Goal: Navigation & Orientation: Understand site structure

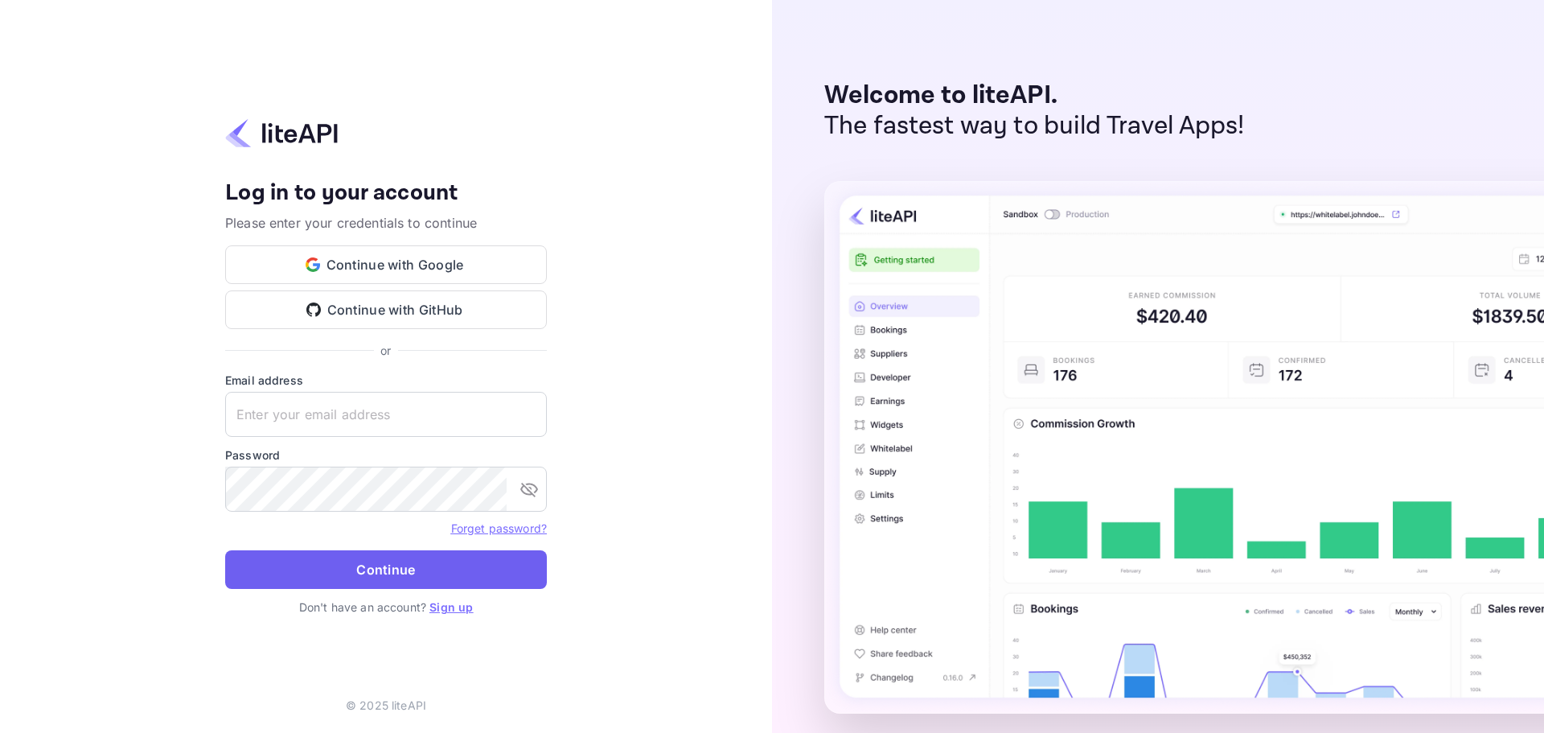
type input "n.kuijpers@jouwnet.nl"
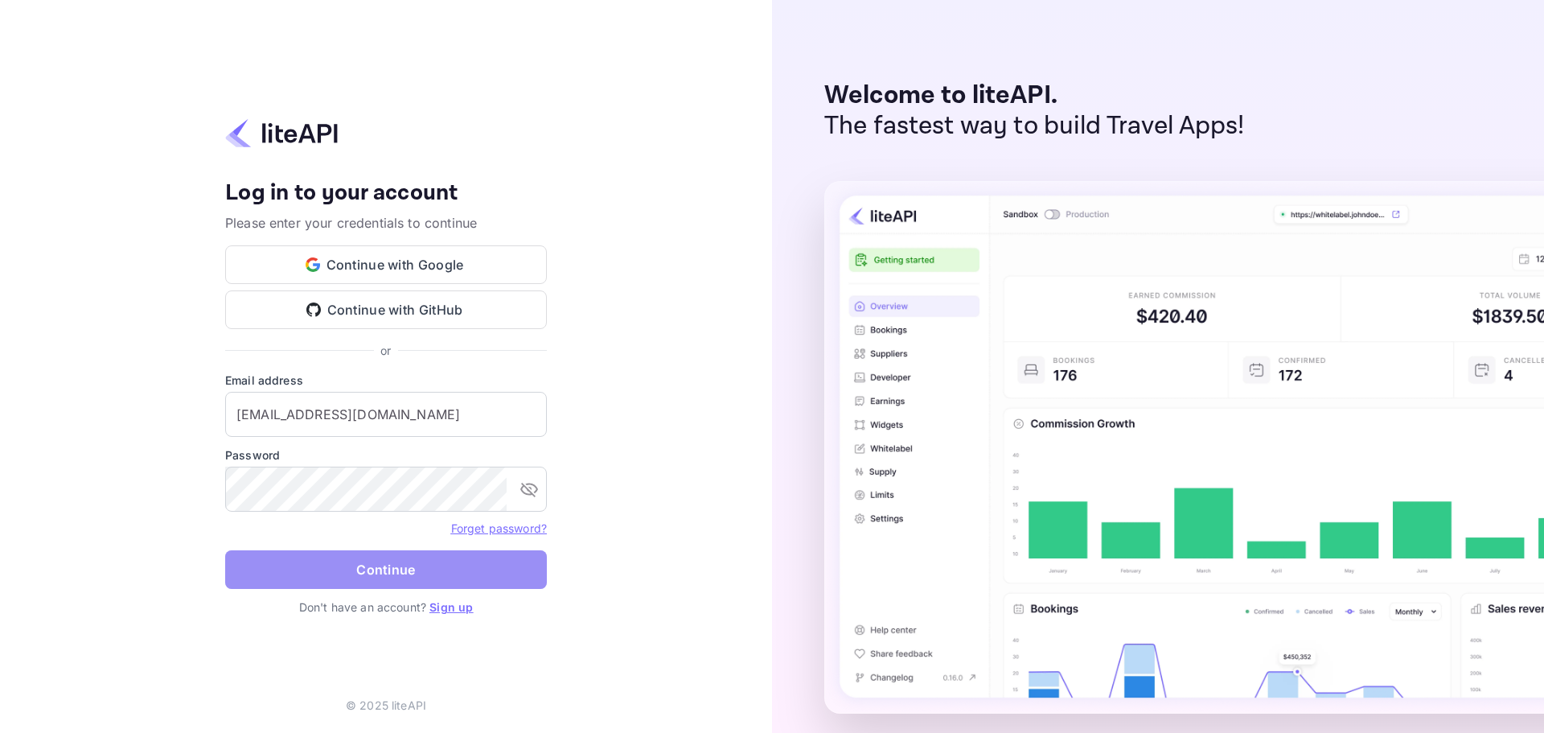
click at [415, 569] on button "Continue" at bounding box center [386, 569] width 322 height 39
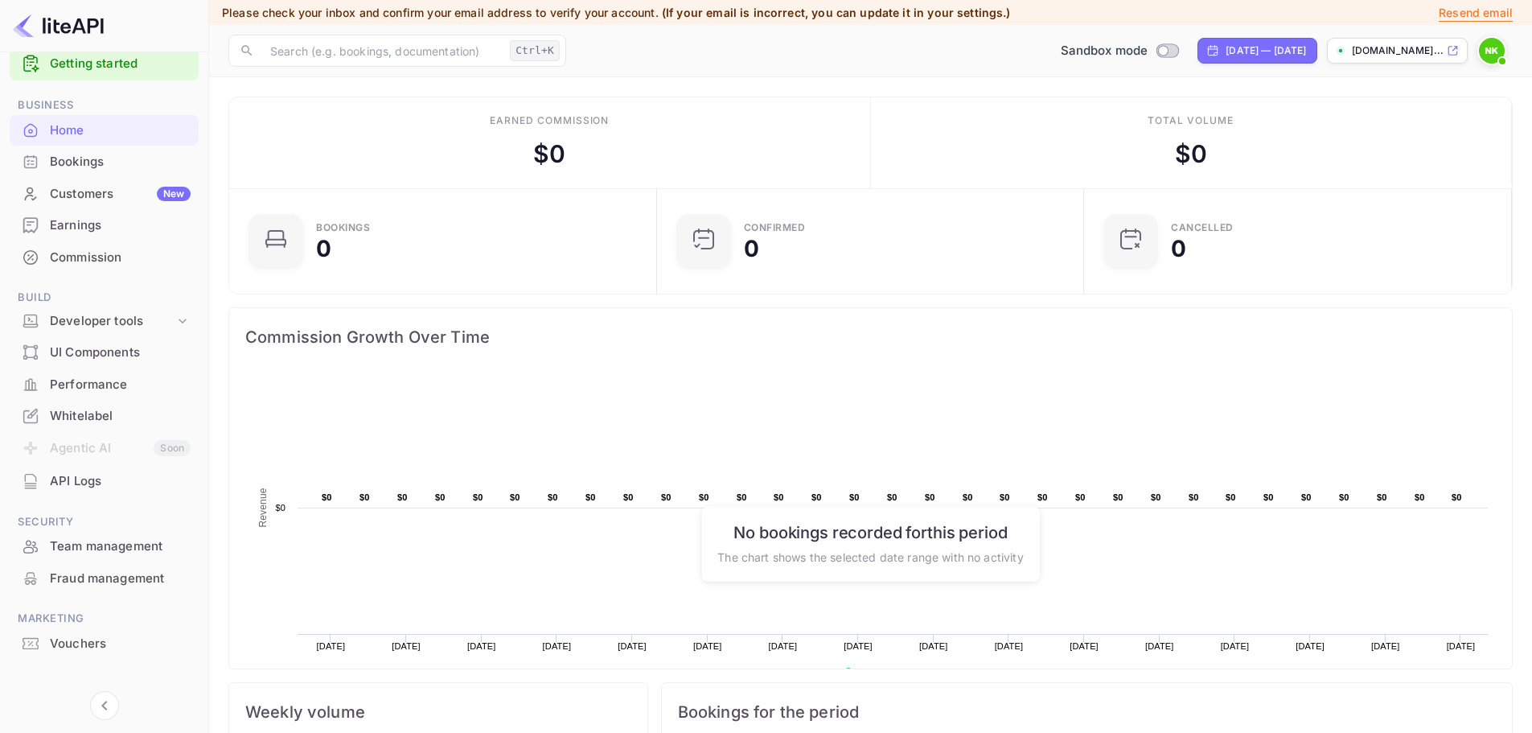
scroll to position [43, 0]
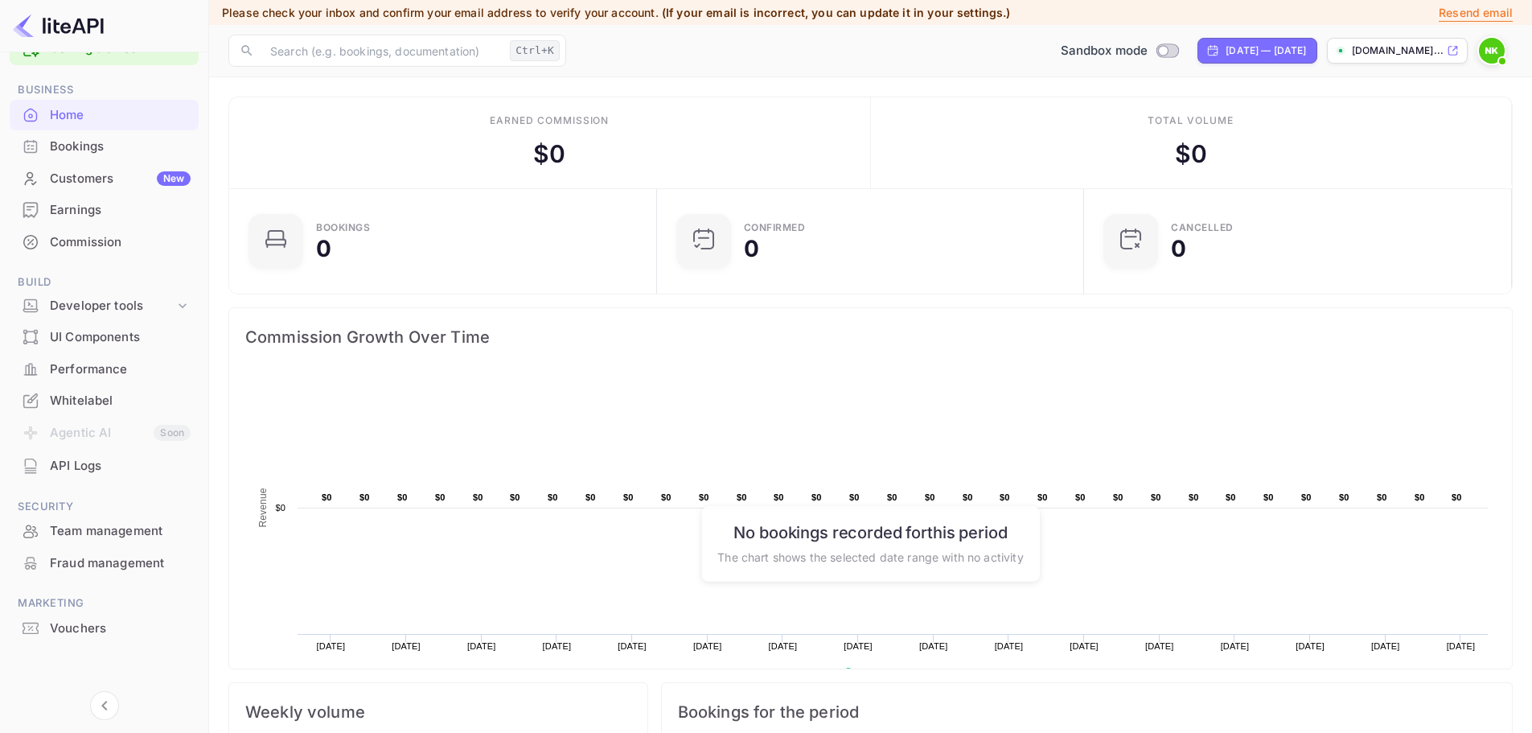
click at [120, 638] on div "Vouchers" at bounding box center [104, 628] width 189 height 31
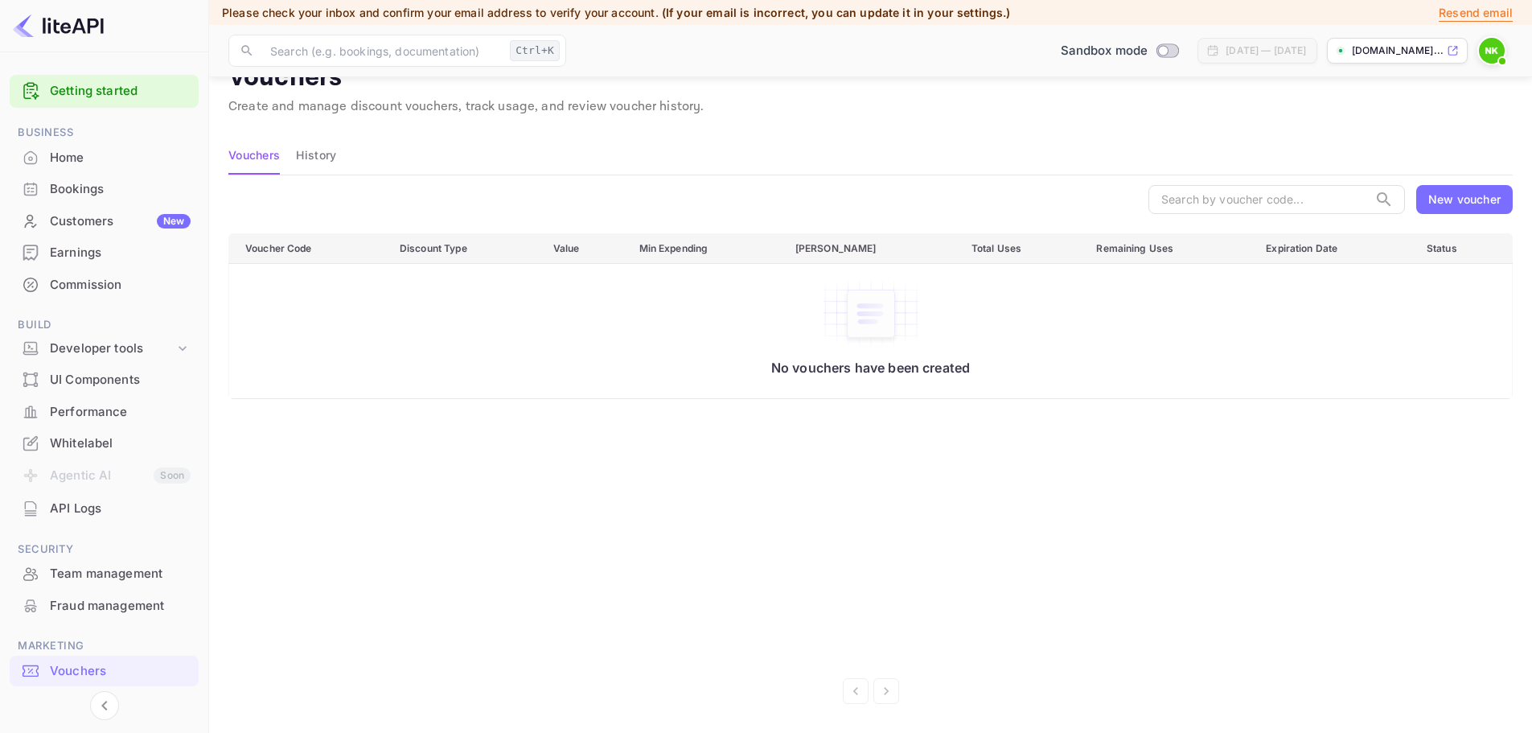
click at [1444, 201] on div "New voucher" at bounding box center [1464, 199] width 72 height 17
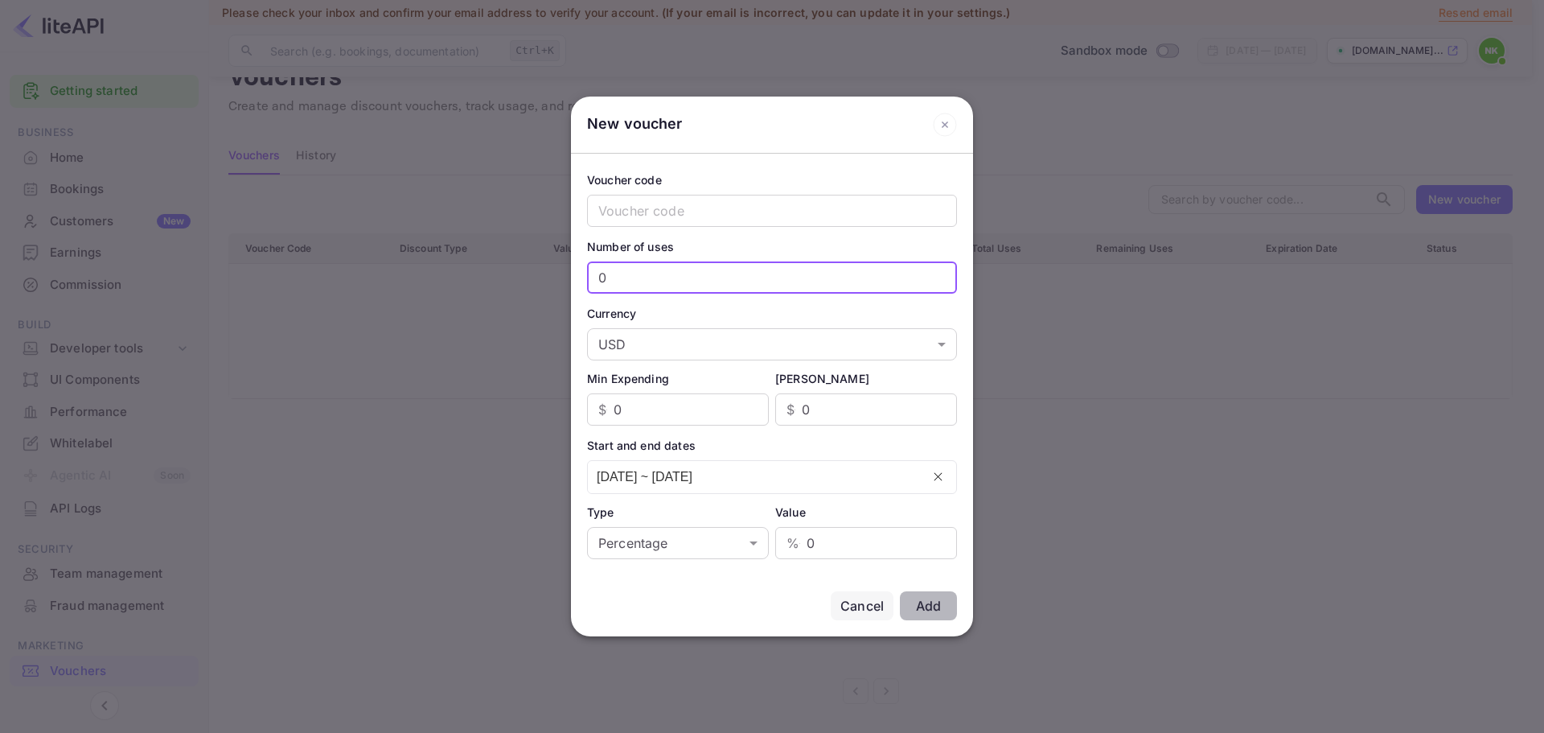
click at [694, 276] on input "0" at bounding box center [772, 277] width 370 height 32
click at [856, 606] on div "Cancel" at bounding box center [861, 605] width 43 height 19
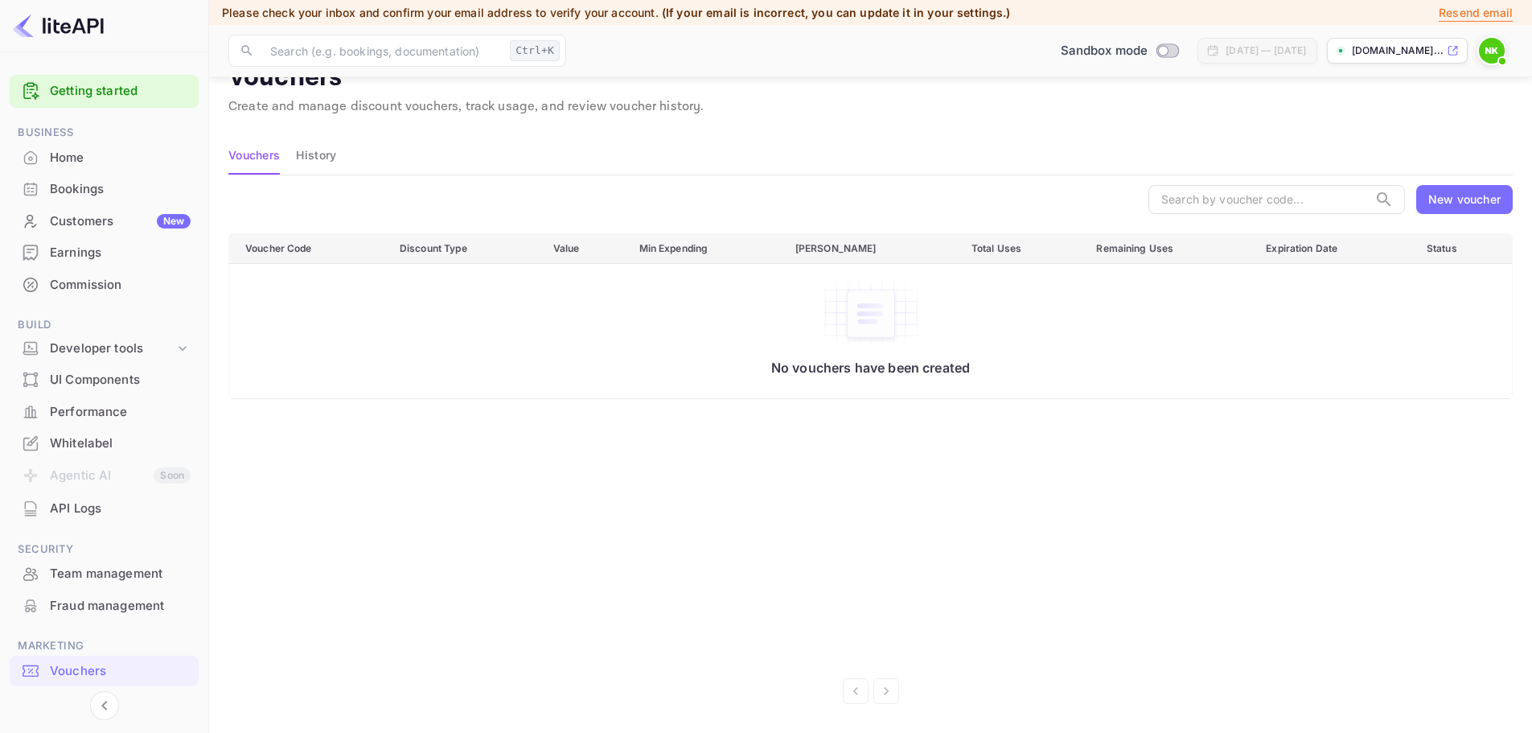
click at [107, 575] on div "Team management" at bounding box center [120, 574] width 141 height 18
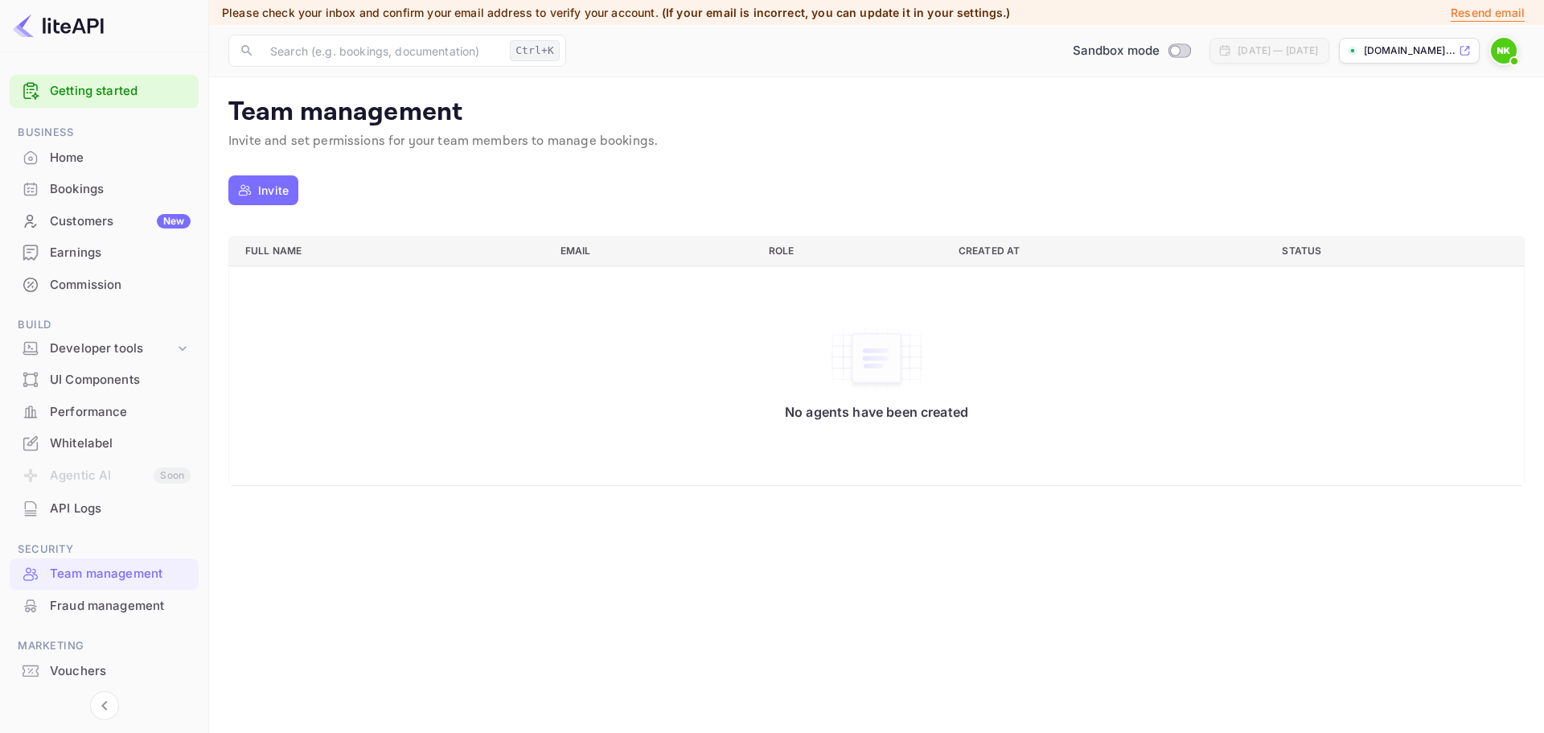
click at [110, 594] on div "Fraud management" at bounding box center [104, 605] width 189 height 31
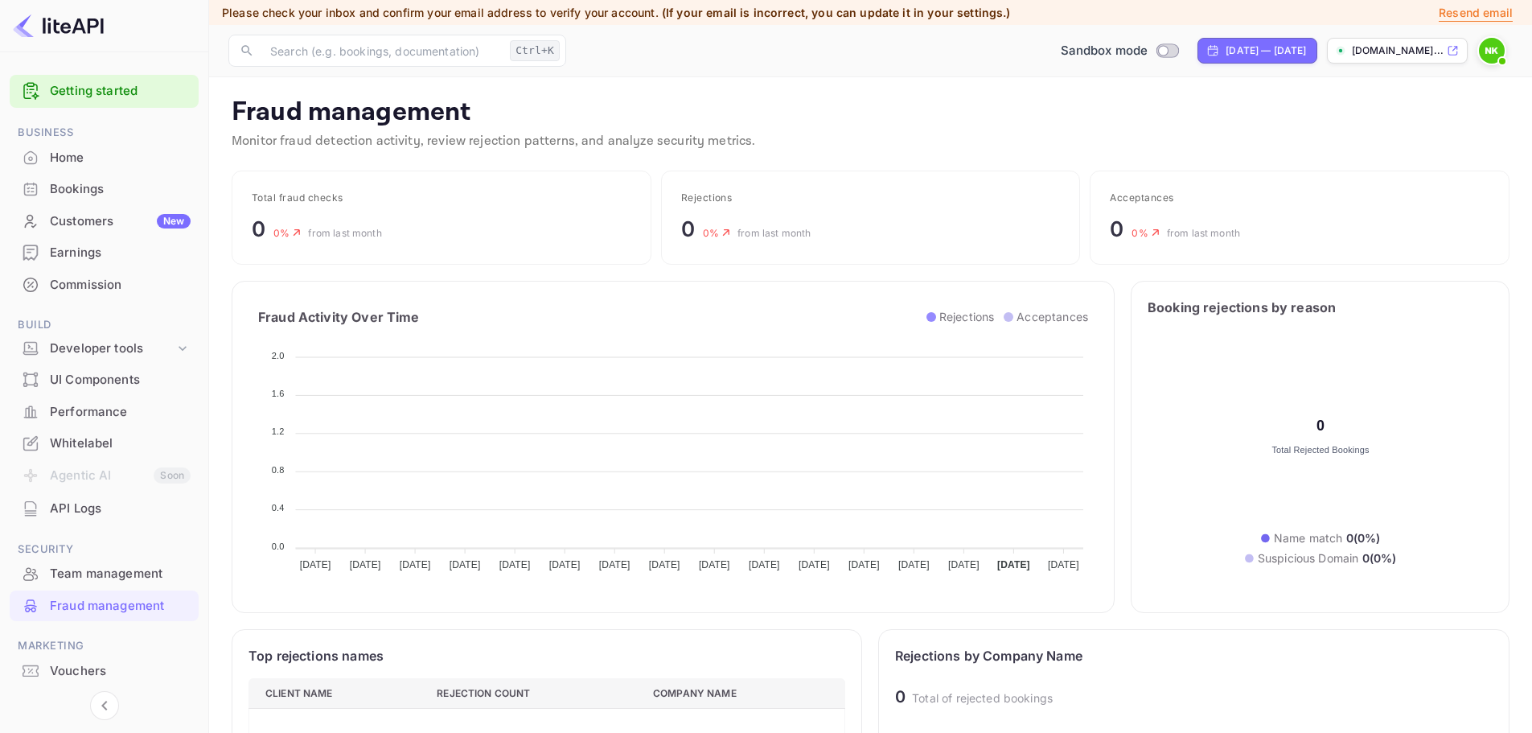
scroll to position [318, 585]
click at [86, 255] on div "Earnings" at bounding box center [120, 253] width 141 height 18
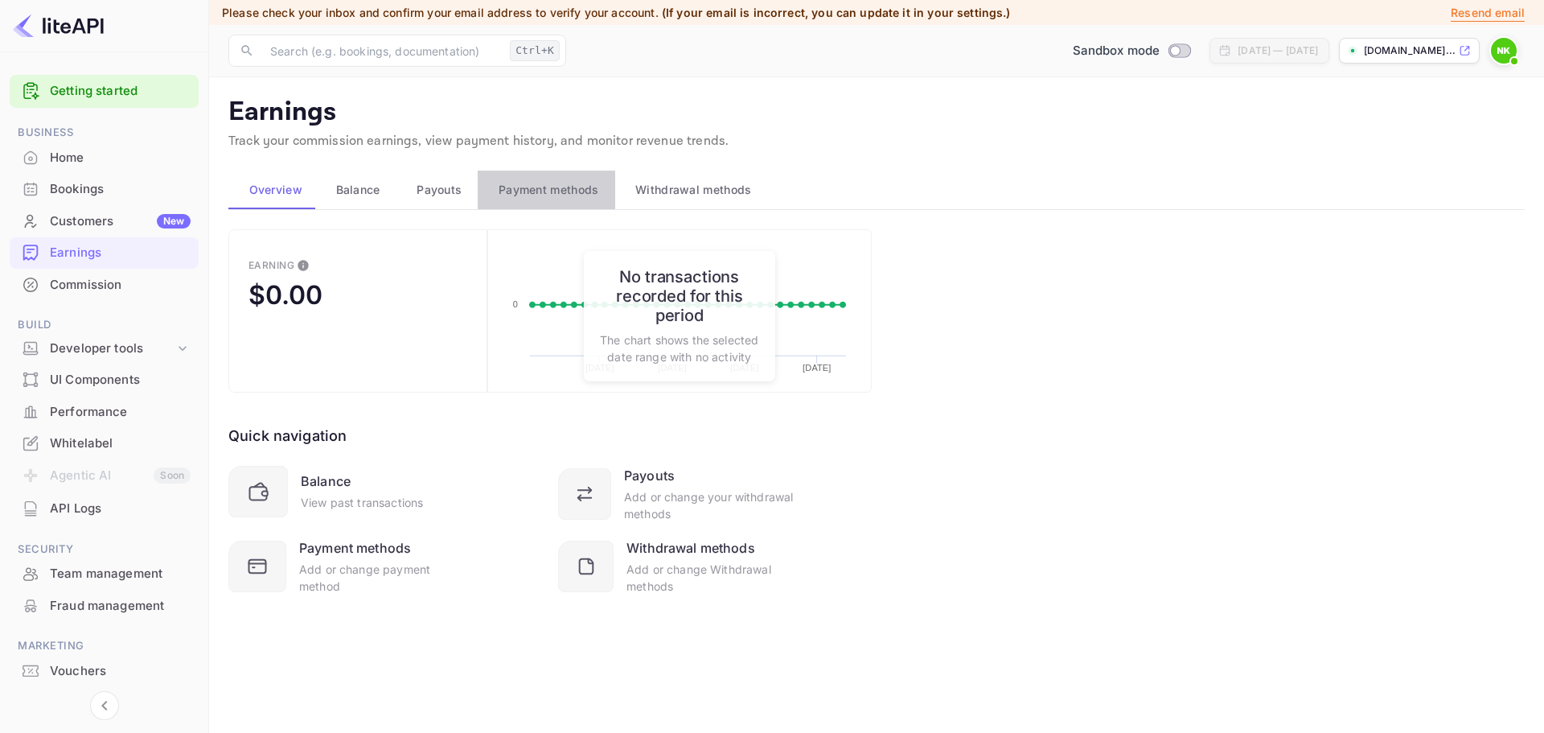
click at [565, 187] on span "Payment methods" at bounding box center [549, 189] width 101 height 19
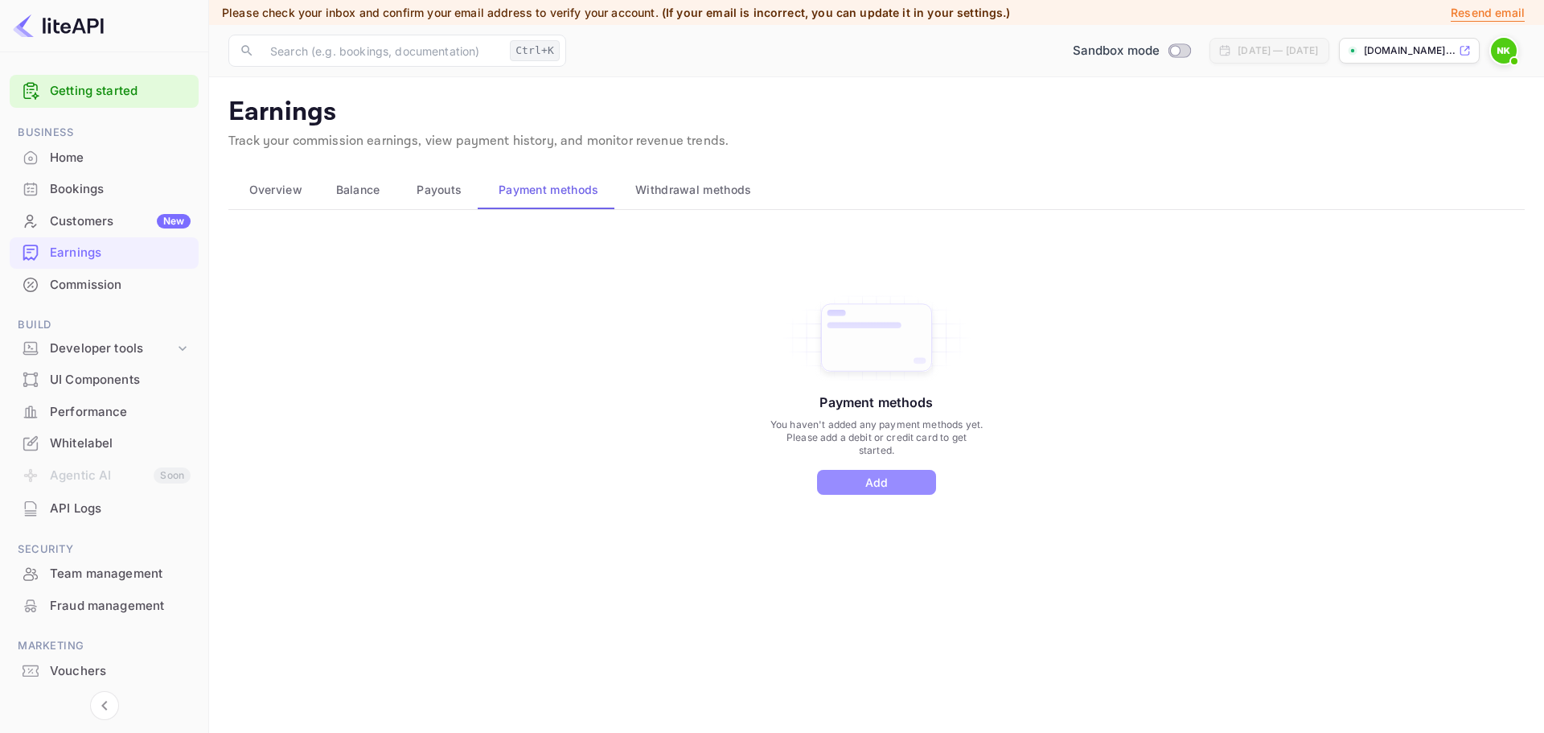
click at [832, 480] on button "Add" at bounding box center [876, 482] width 119 height 25
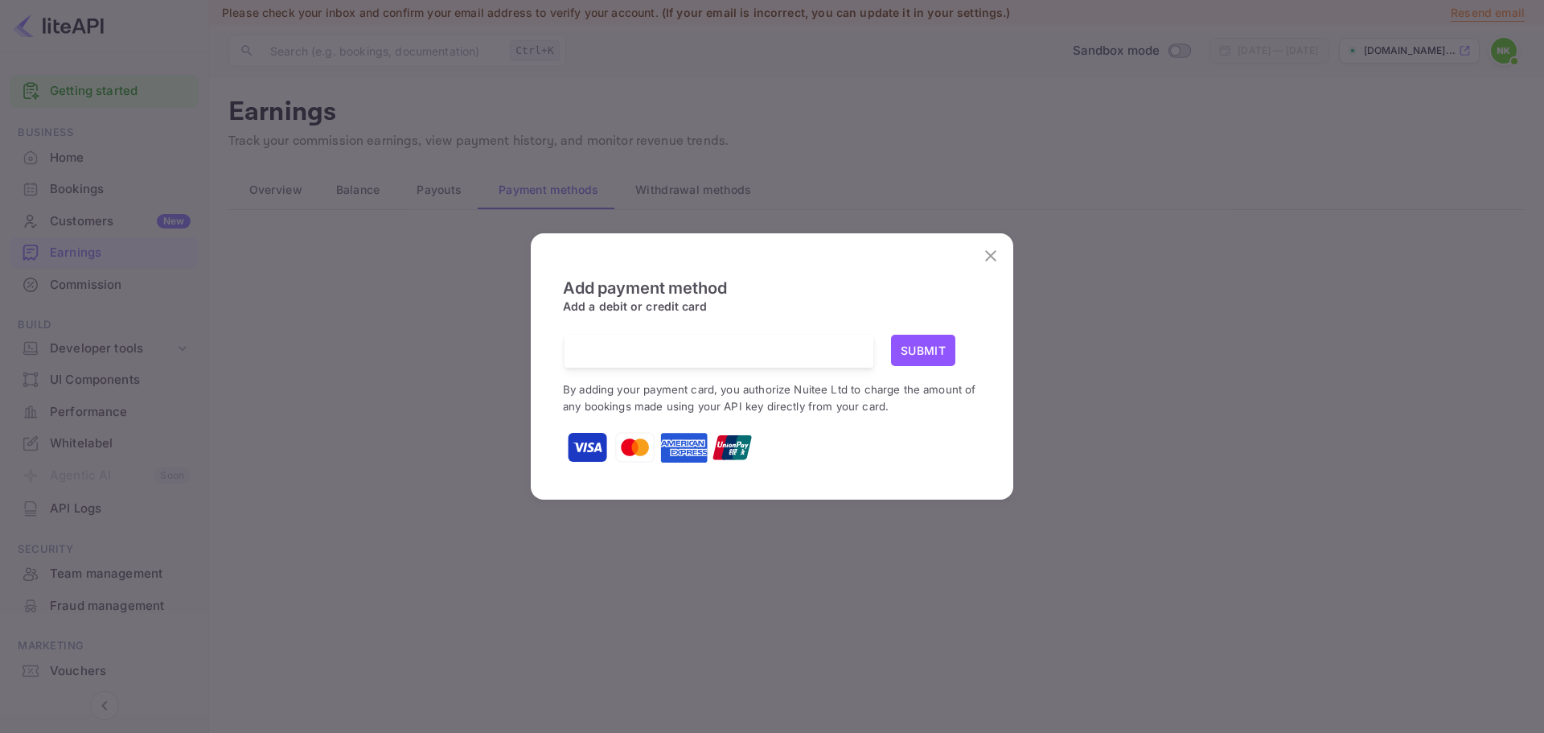
click at [387, 428] on div "Add payment method Add a debit or credit card Submit By adding your payment car…" at bounding box center [772, 366] width 1544 height 733
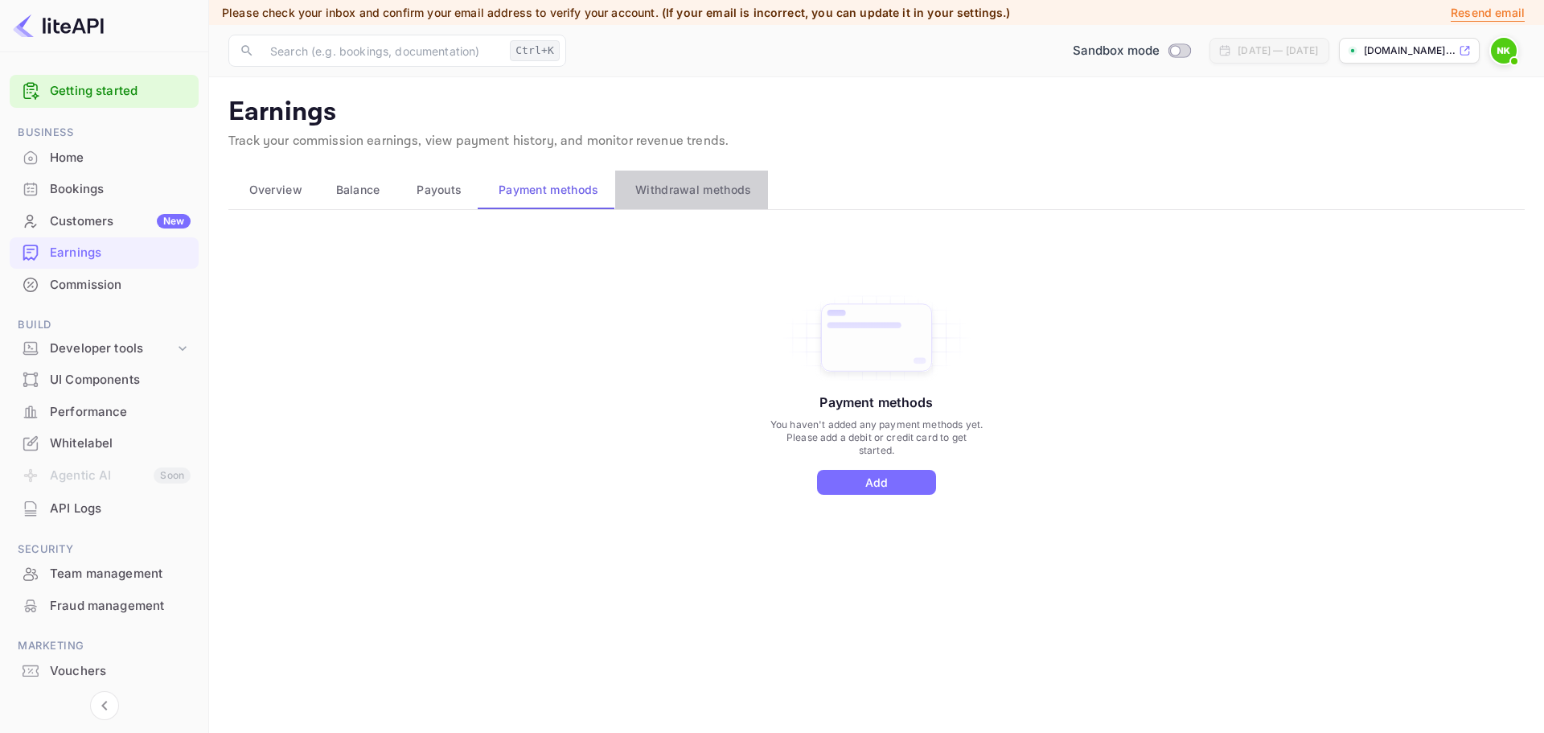
click at [705, 188] on span "Withdrawal methods" at bounding box center [693, 189] width 116 height 19
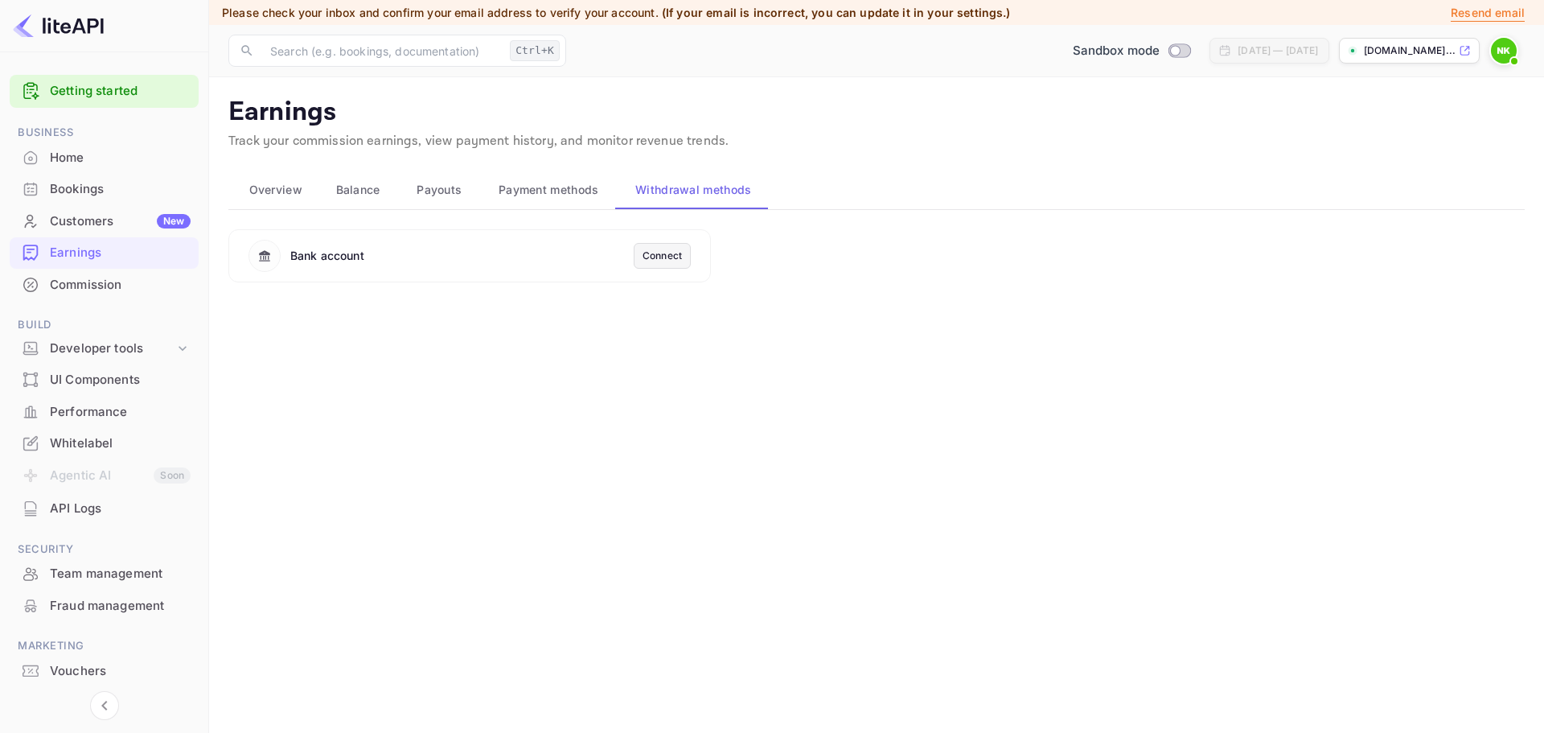
click at [545, 187] on span "Payment methods" at bounding box center [549, 189] width 101 height 19
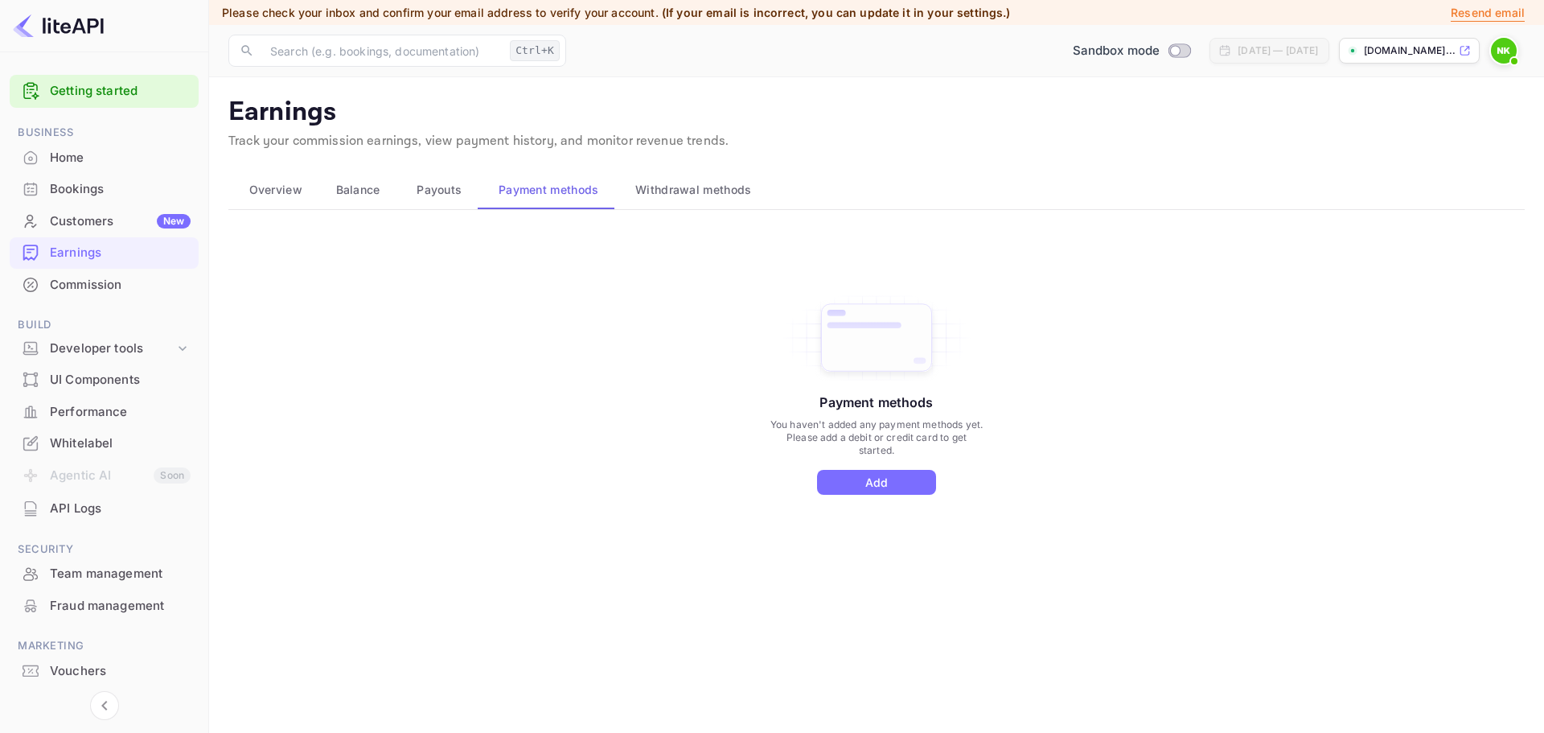
click at [455, 191] on span "Payouts" at bounding box center [439, 189] width 45 height 19
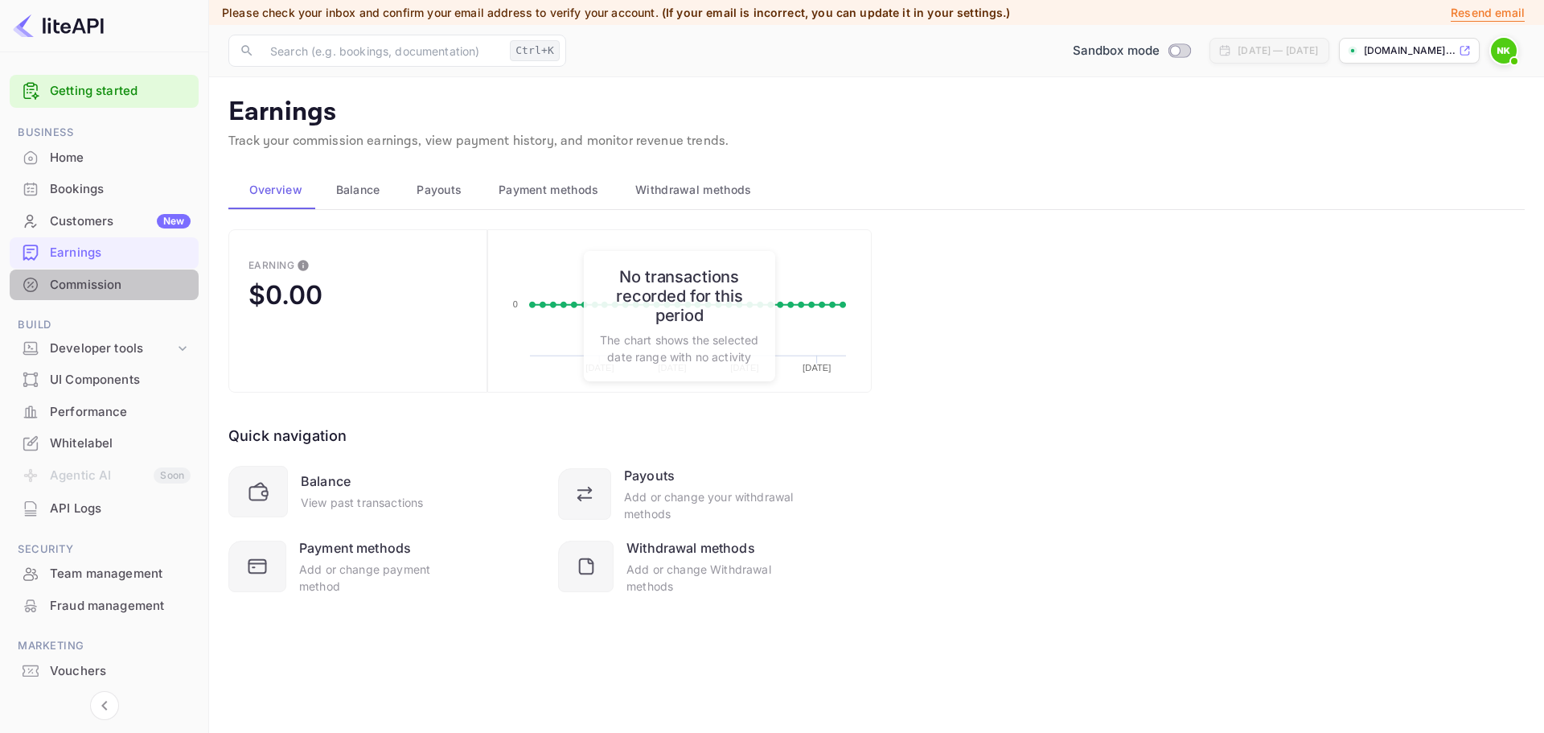
click at [132, 289] on div "Commission" at bounding box center [120, 285] width 141 height 18
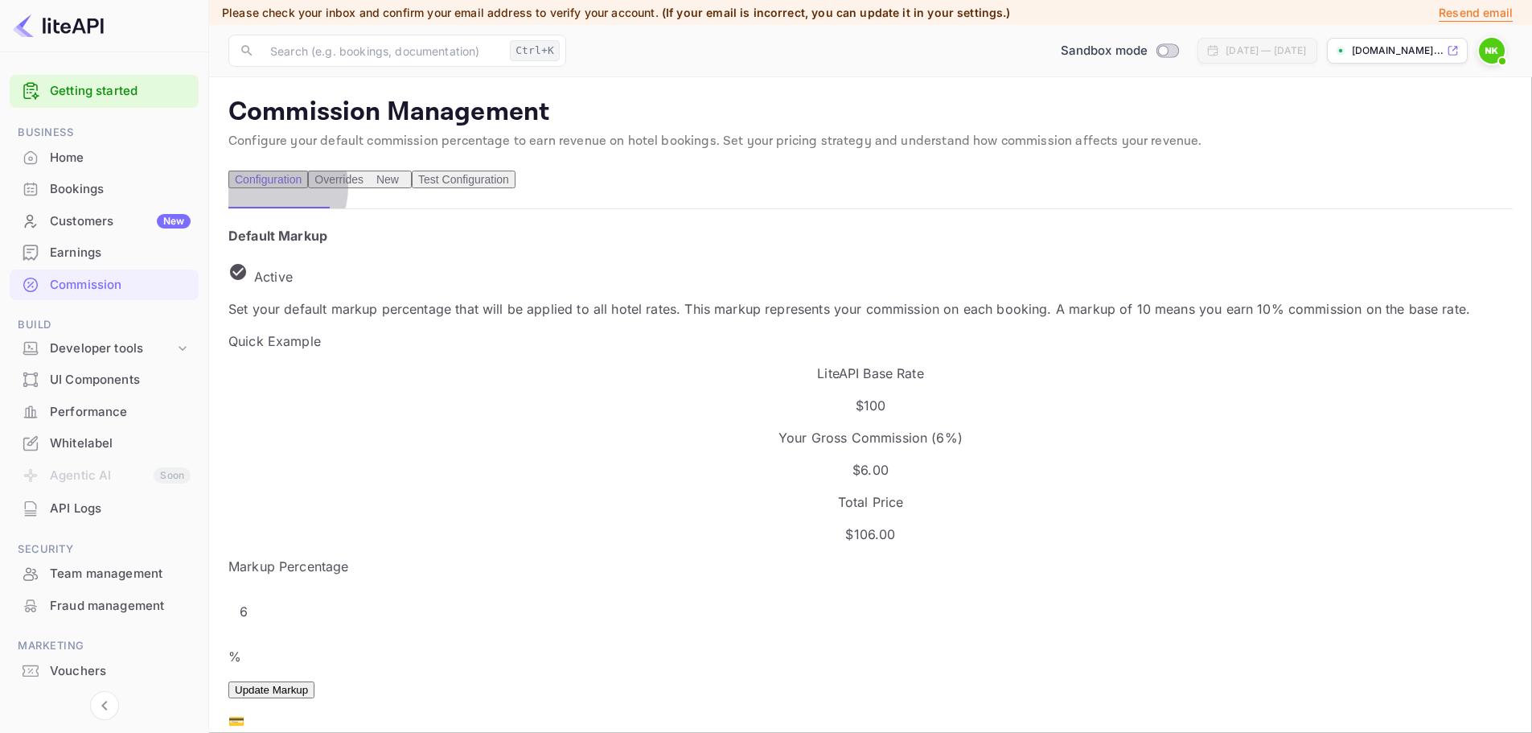
click at [372, 186] on div "Overrides New" at bounding box center [359, 179] width 91 height 13
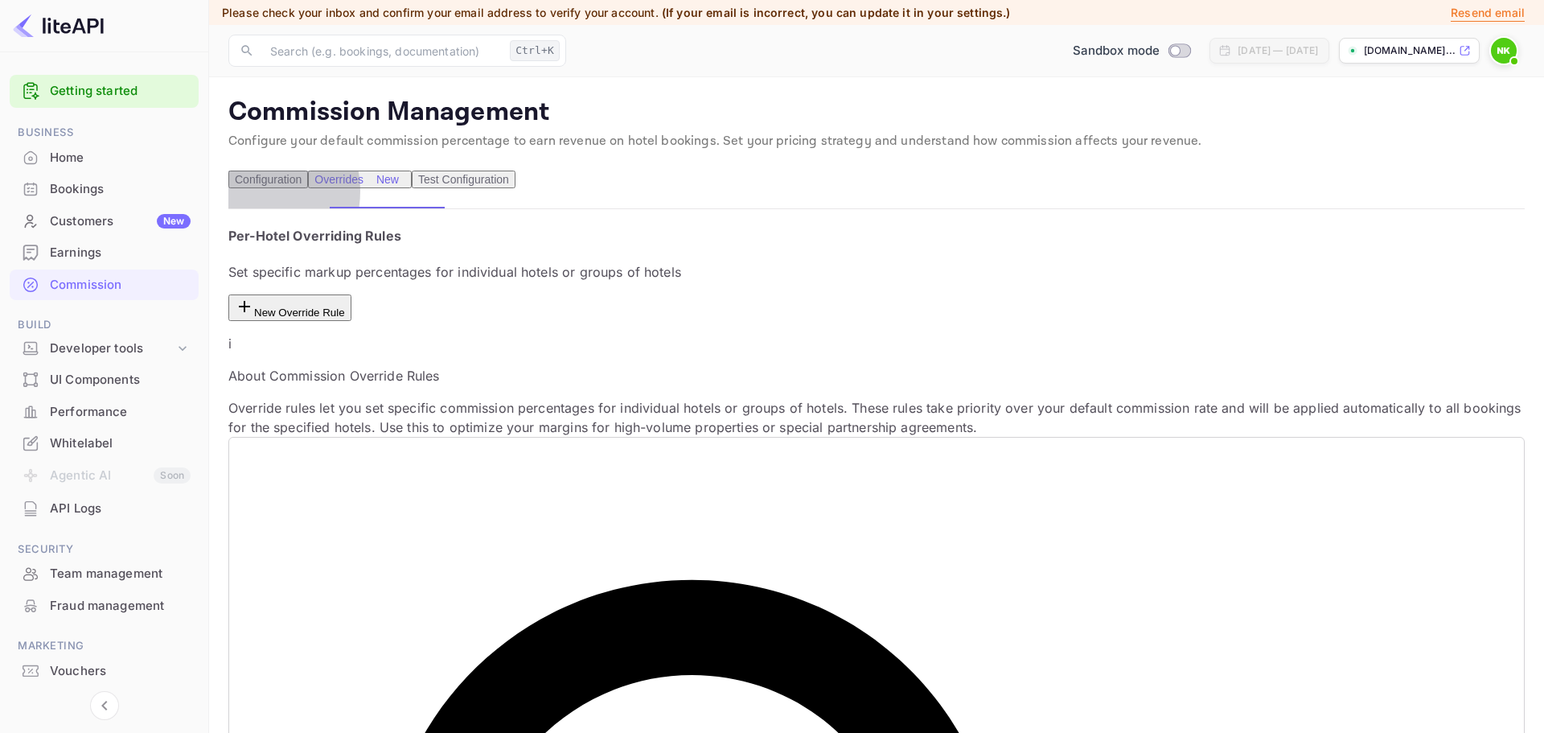
click at [467, 188] on button "Test Configuration" at bounding box center [464, 180] width 104 height 18
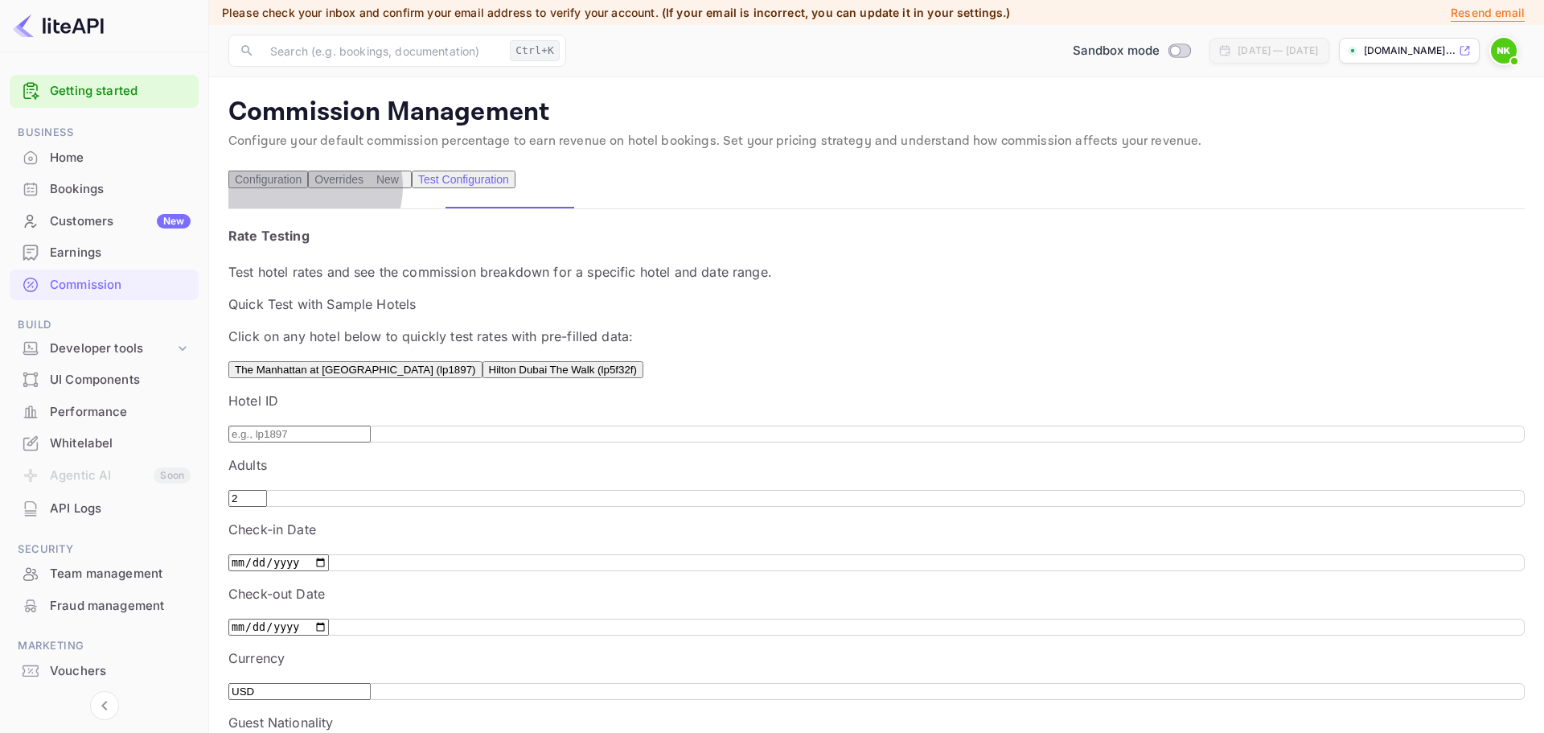
click at [405, 186] on span "New" at bounding box center [387, 179] width 35 height 13
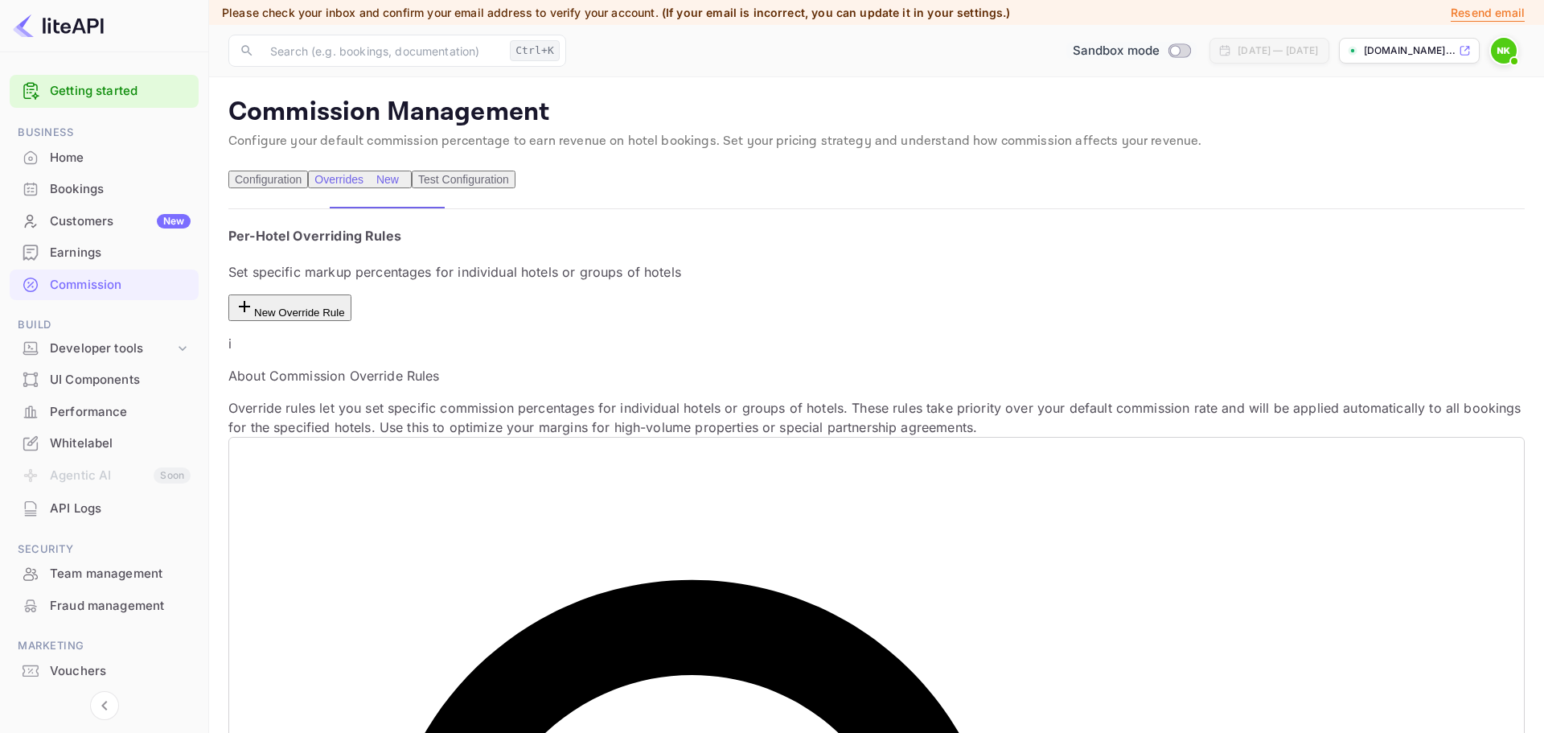
click at [1122, 43] on div "Sandbox mode" at bounding box center [1131, 51] width 131 height 18
click at [1020, 341] on div at bounding box center [772, 366] width 1544 height 733
click at [1506, 10] on p "Resend email" at bounding box center [1488, 13] width 74 height 18
click at [490, 188] on button "Test Configuration" at bounding box center [464, 180] width 104 height 18
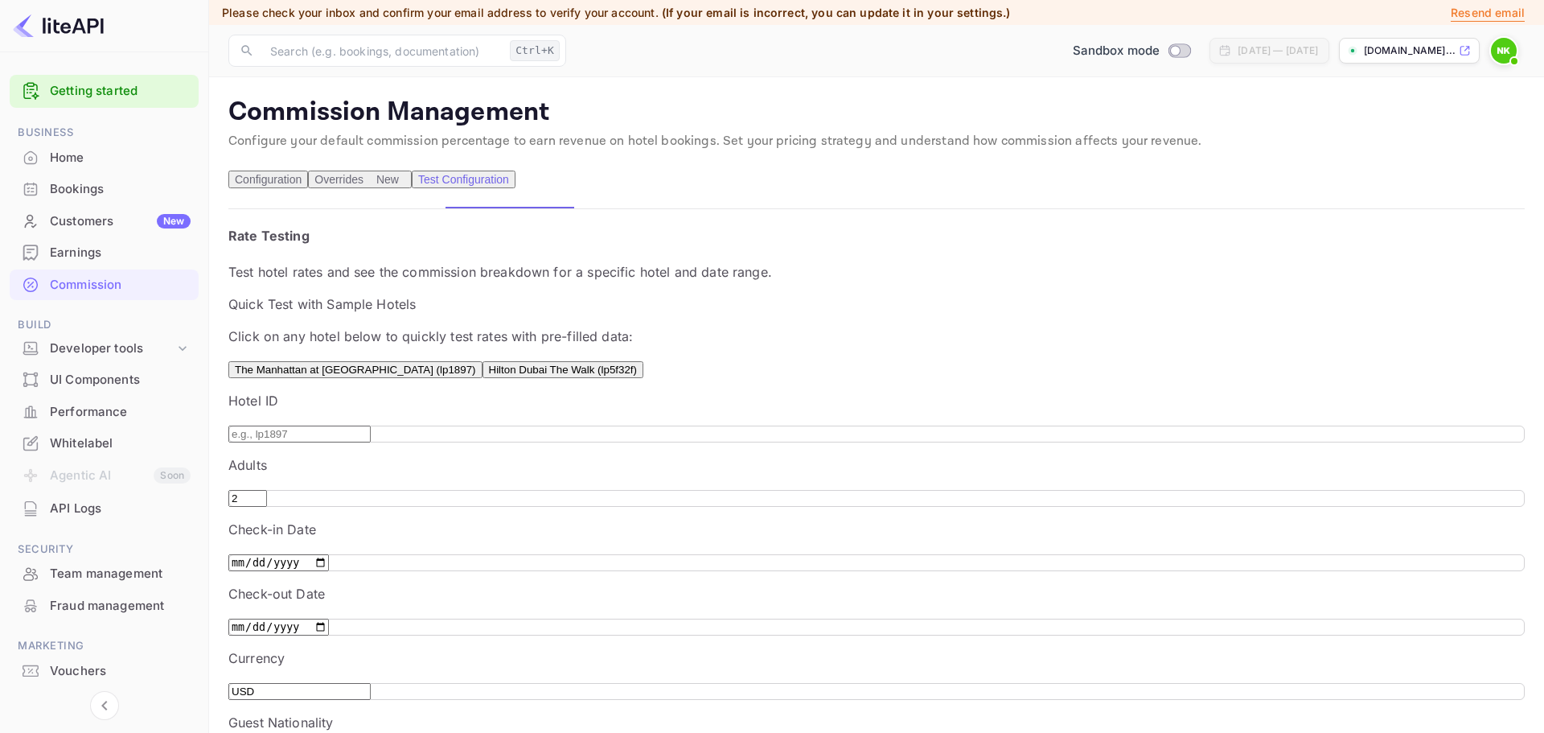
click at [405, 186] on span "New" at bounding box center [387, 179] width 35 height 13
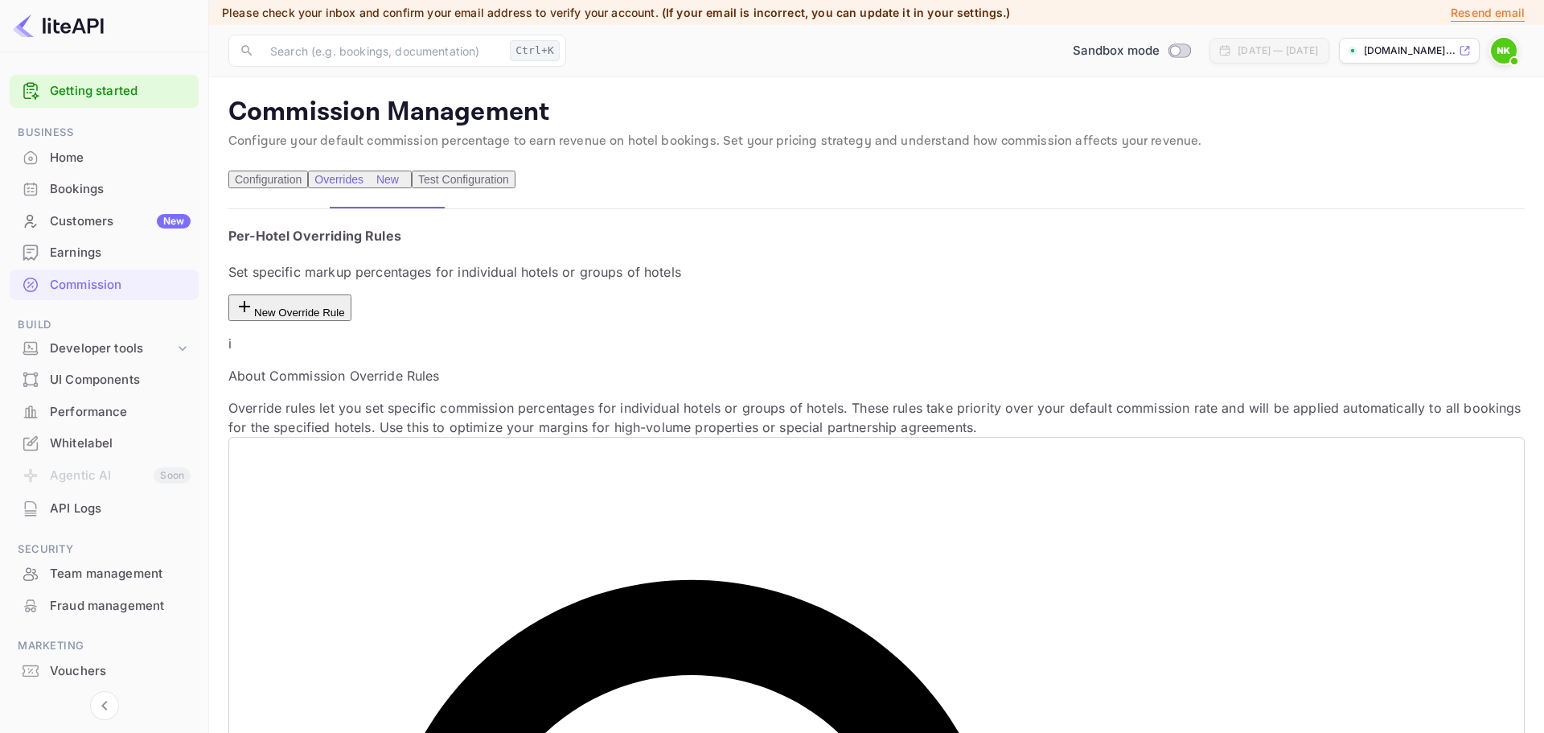
click at [254, 188] on button "Configuration" at bounding box center [268, 180] width 80 height 18
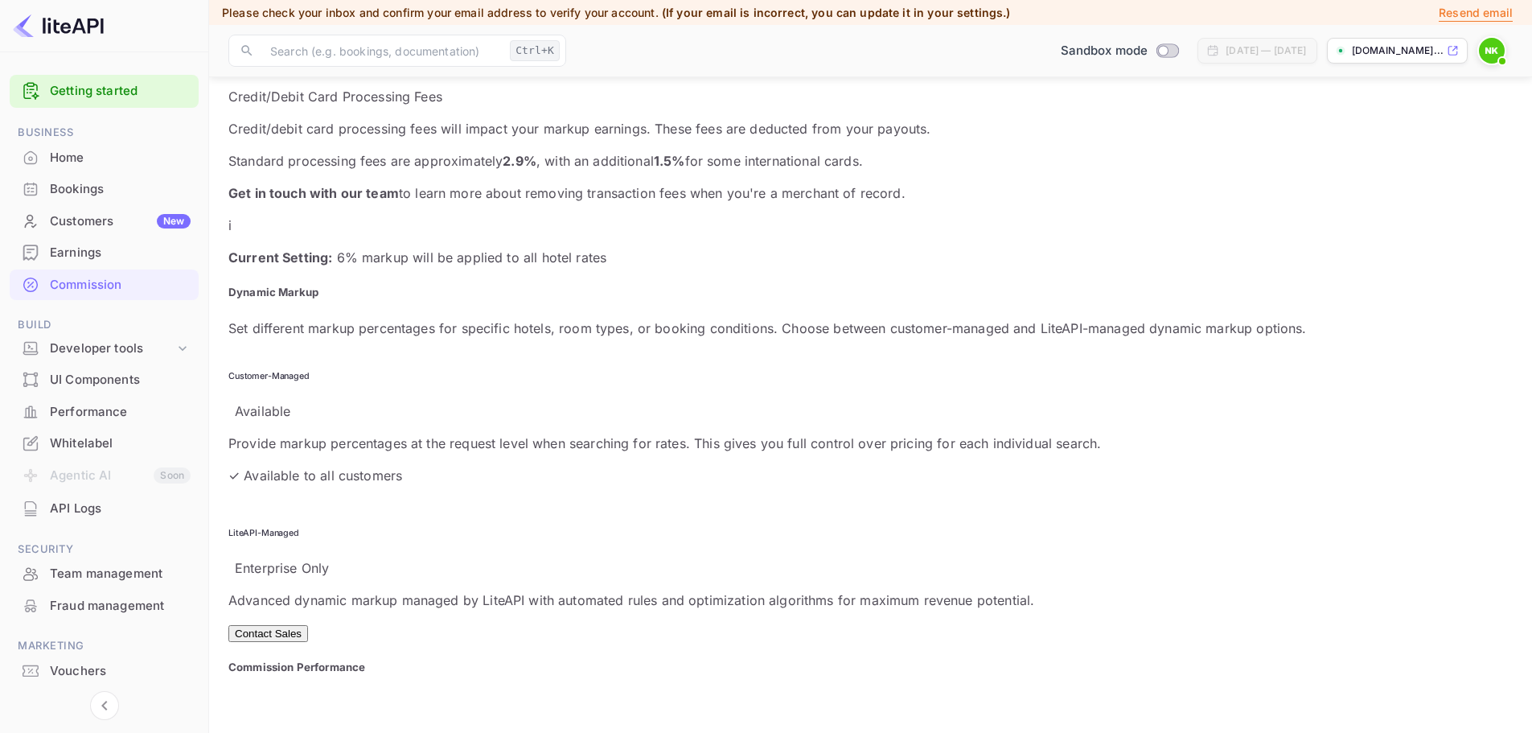
scroll to position [563, 0]
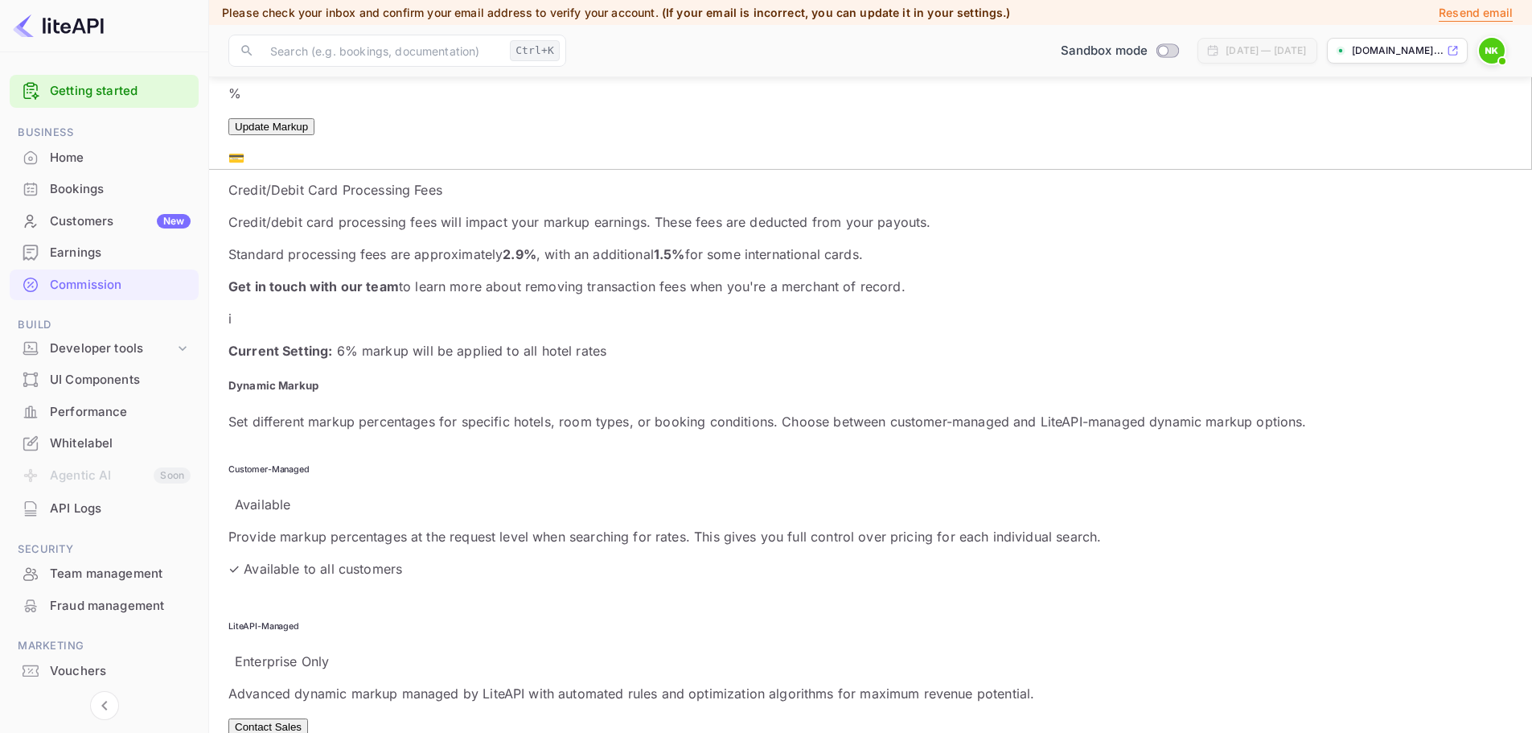
click at [105, 251] on div "Earnings" at bounding box center [120, 253] width 141 height 18
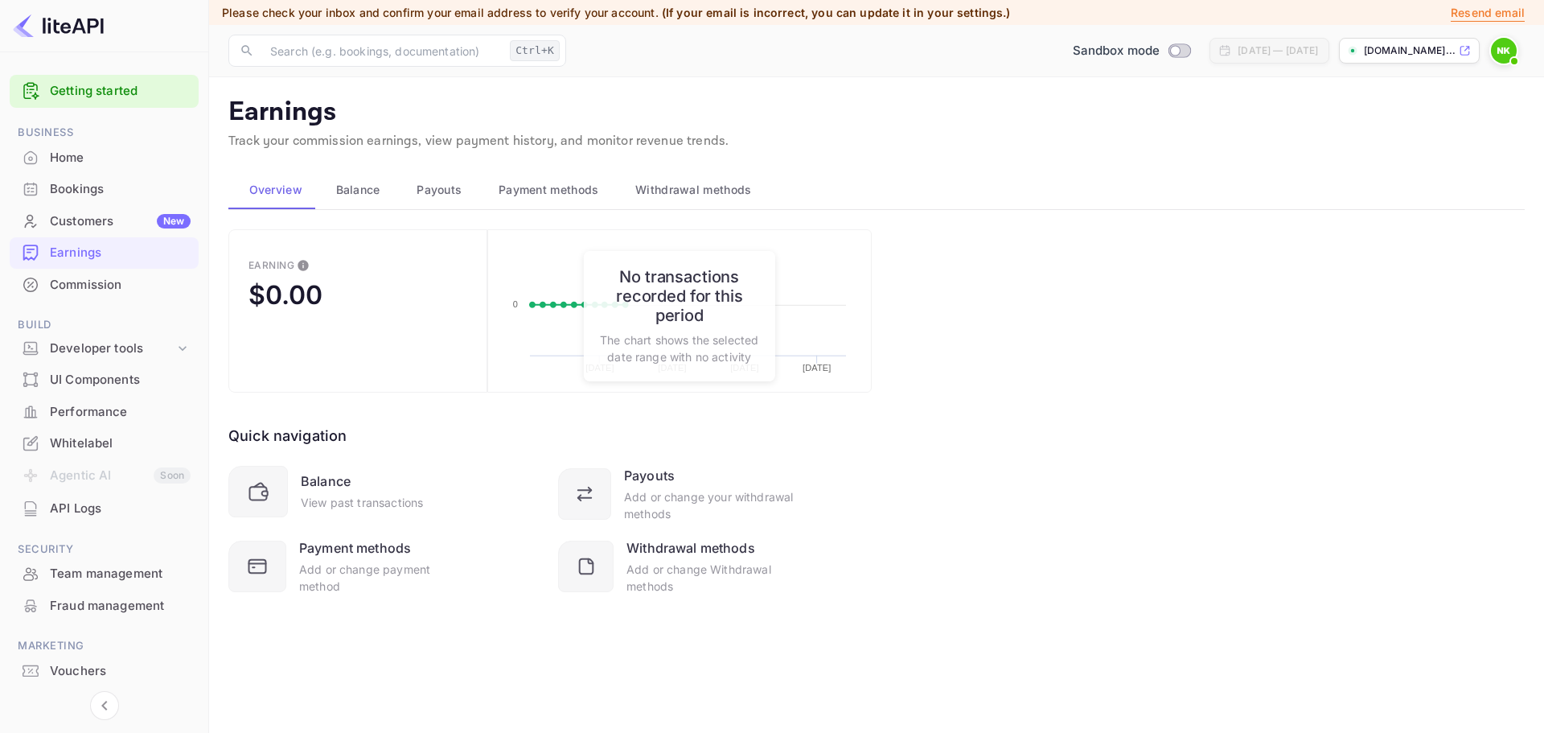
click at [108, 224] on div "Customers New" at bounding box center [120, 221] width 141 height 18
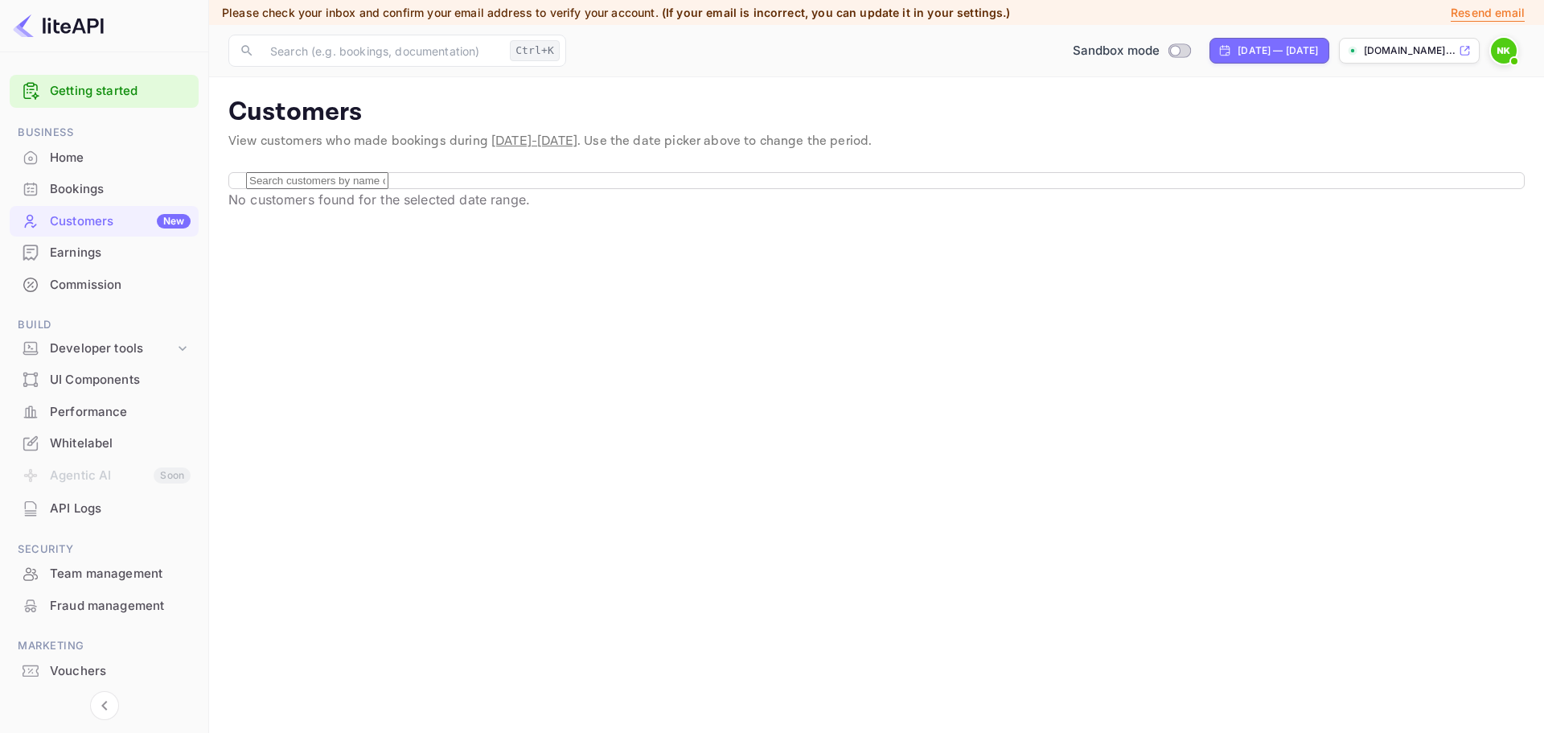
click at [121, 94] on link "Getting started" at bounding box center [120, 91] width 141 height 18
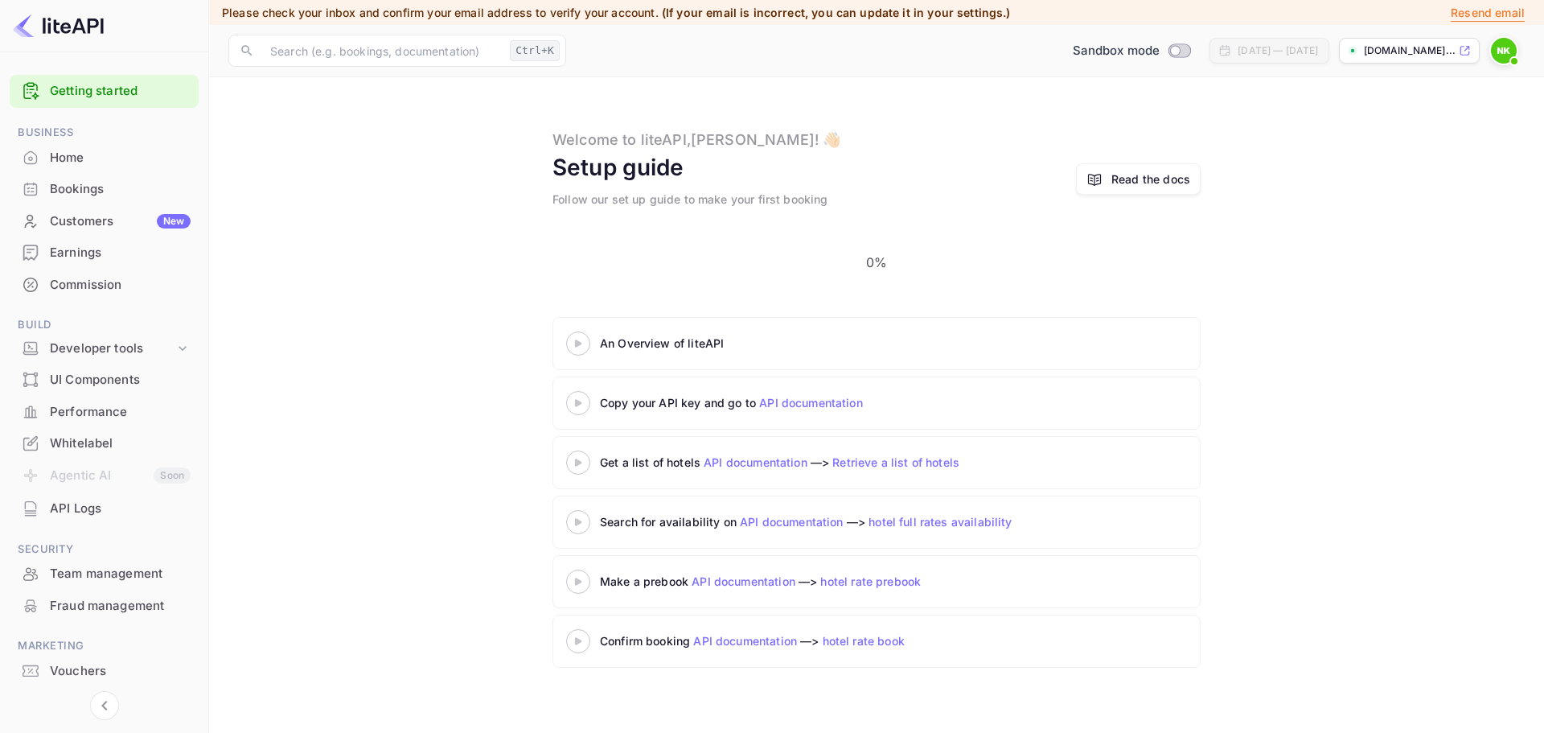
click at [574, 458] on icon at bounding box center [578, 462] width 56 height 8
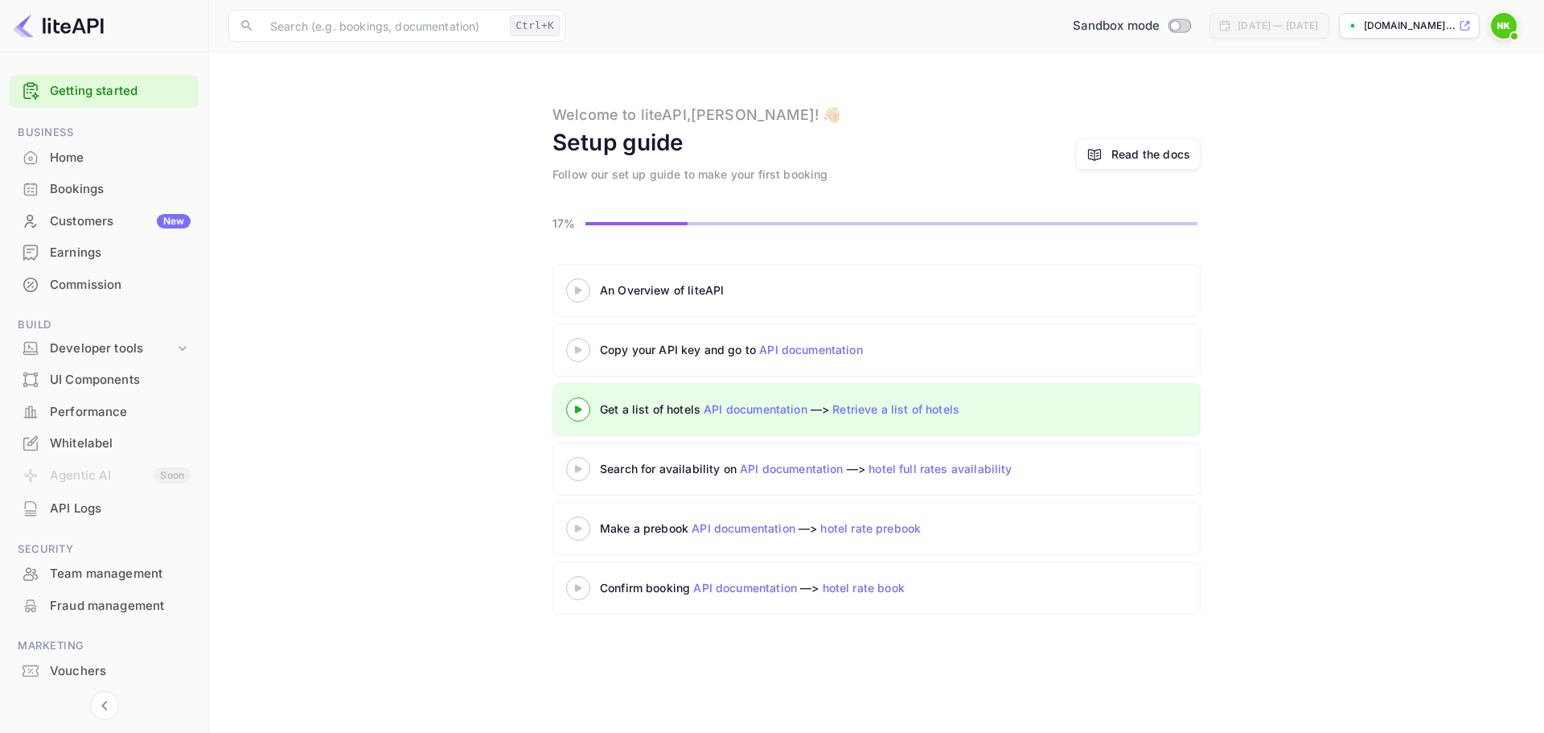
click at [583, 530] on icon at bounding box center [578, 528] width 56 height 8
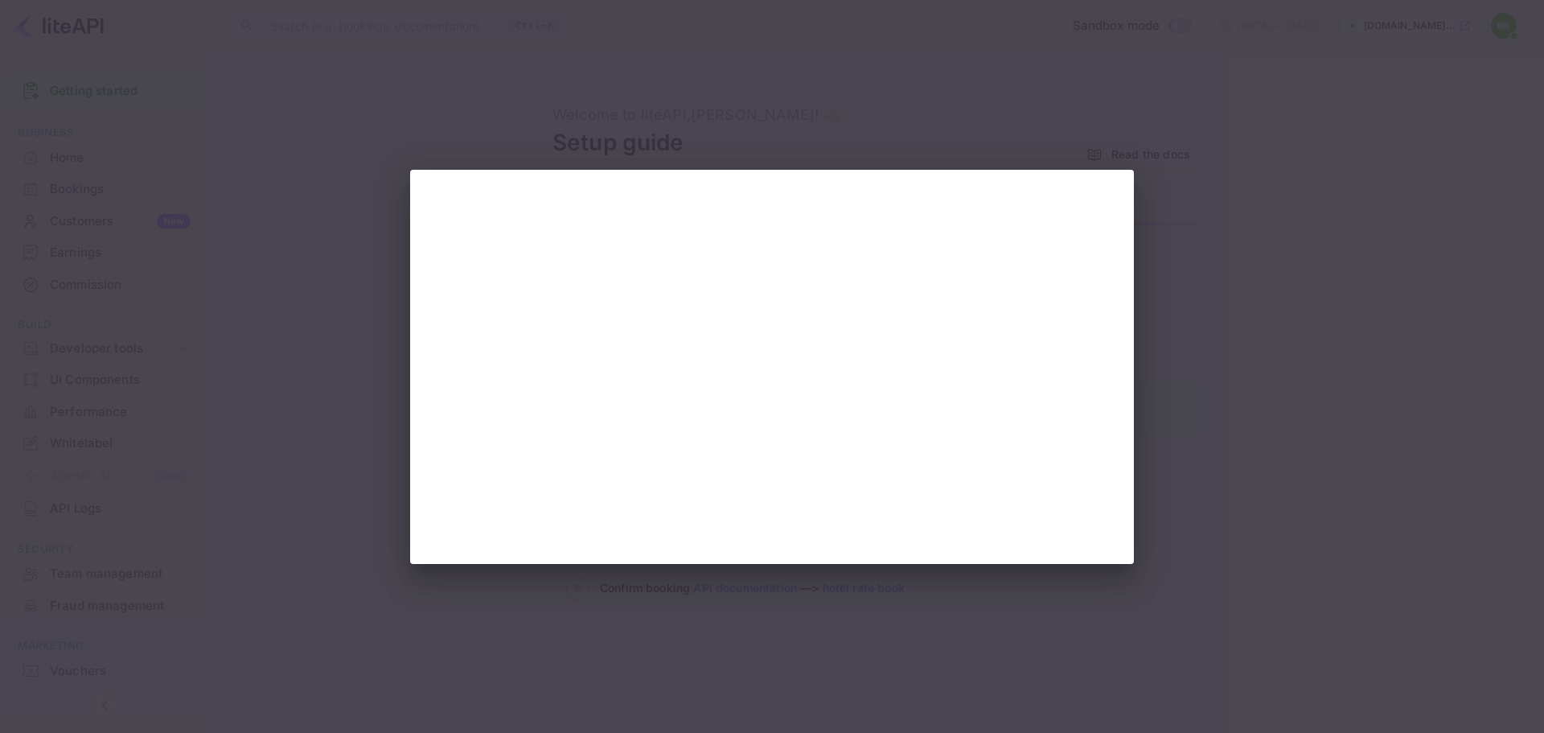
click at [1136, 155] on div at bounding box center [772, 366] width 1544 height 733
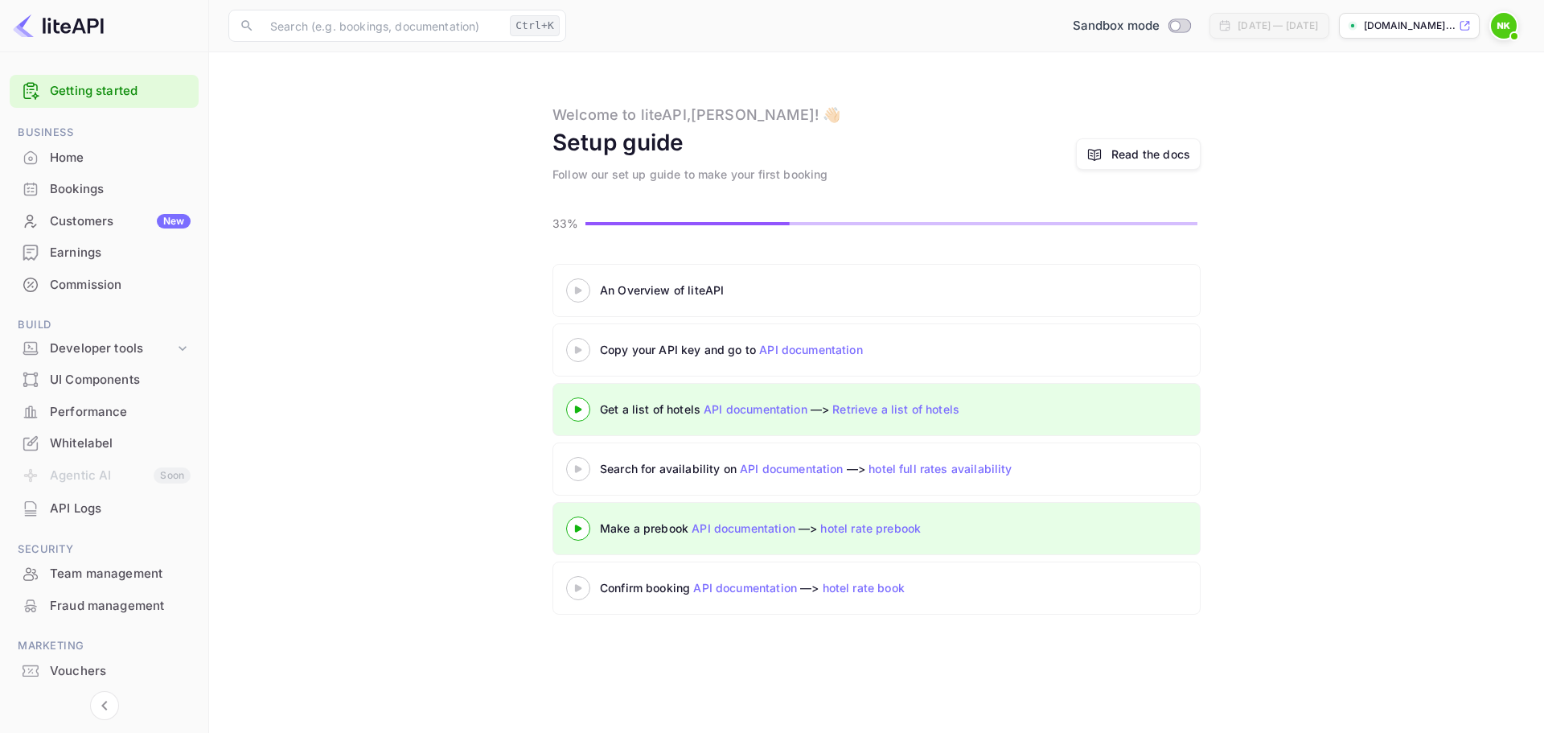
click at [1151, 150] on div "Read the docs" at bounding box center [1150, 154] width 79 height 17
